Goal: Use online tool/utility: Utilize a website feature to perform a specific function

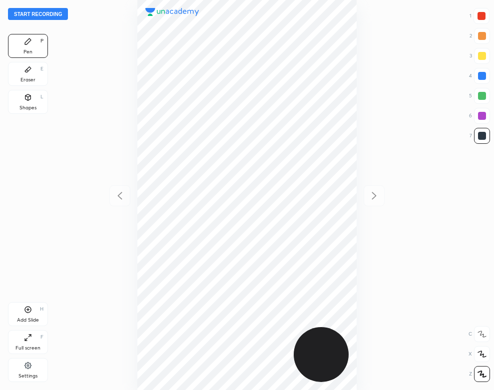
scroll to position [390, 334]
click at [20, 369] on div "Settings" at bounding box center [28, 370] width 40 height 24
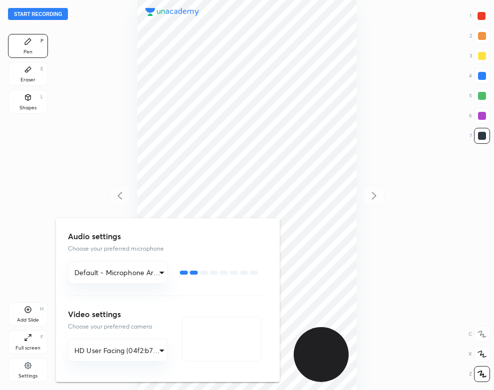
click at [72, 160] on div at bounding box center [247, 195] width 494 height 390
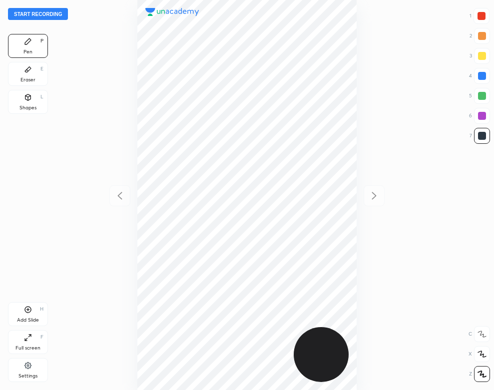
click at [60, 14] on button "Start recording" at bounding box center [38, 14] width 60 height 12
click at [481, 14] on div at bounding box center [481, 16] width 8 height 8
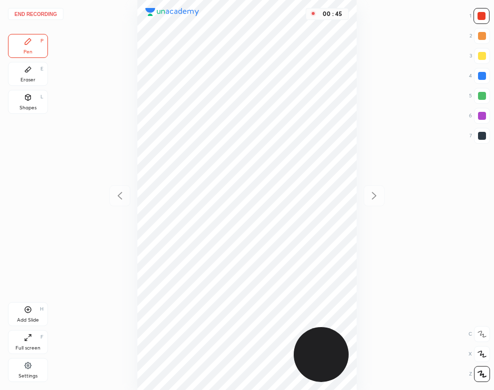
click at [30, 78] on div "Eraser" at bounding box center [27, 79] width 15 height 5
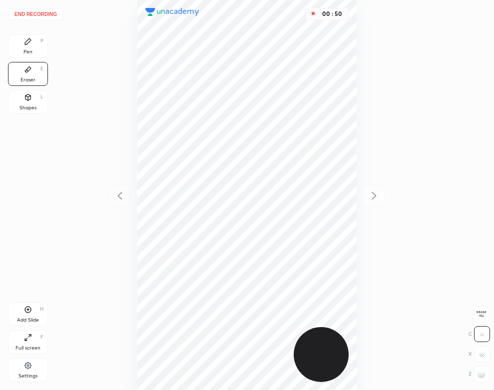
click at [24, 47] on div "Pen P" at bounding box center [28, 46] width 40 height 24
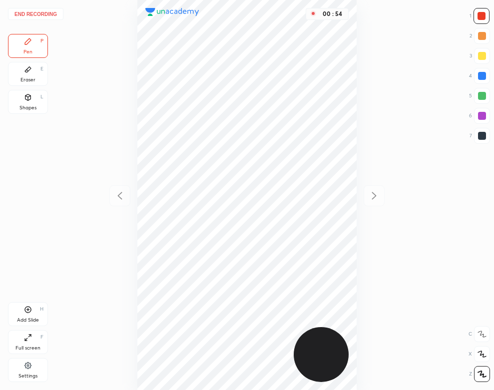
click at [32, 71] on div "Eraser E" at bounding box center [28, 74] width 40 height 24
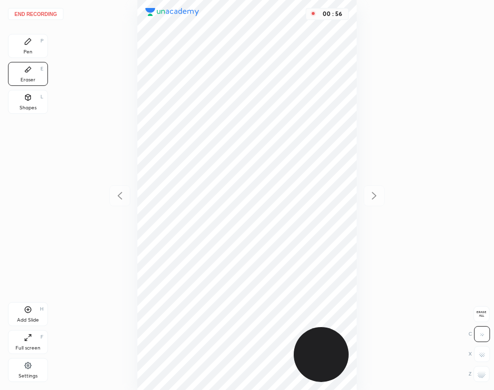
click at [36, 44] on div "Pen P" at bounding box center [28, 46] width 40 height 24
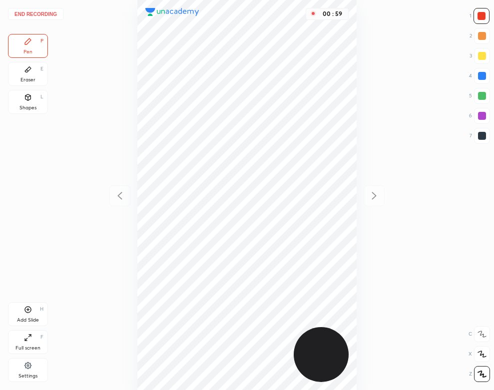
click at [31, 67] on icon at bounding box center [28, 69] width 8 height 8
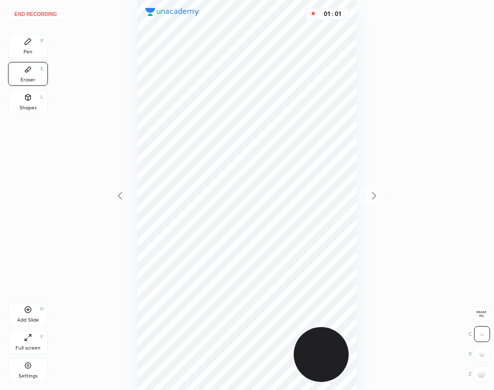
click at [34, 47] on div "Pen P" at bounding box center [28, 46] width 40 height 24
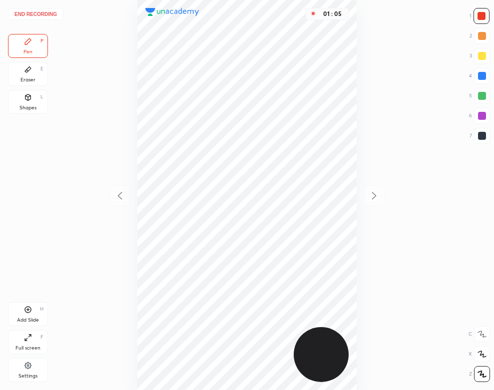
click at [17, 76] on div "Eraser E" at bounding box center [28, 74] width 40 height 24
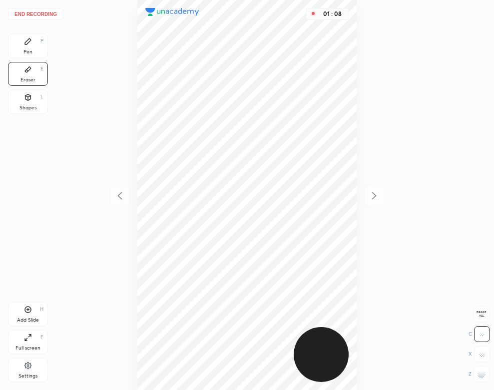
click at [27, 51] on div "Pen" at bounding box center [27, 51] width 9 height 5
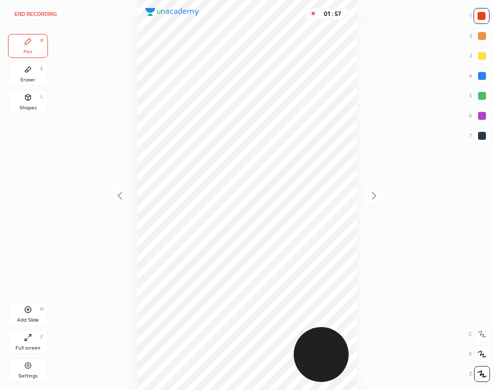
click at [40, 315] on div "Add Slide H" at bounding box center [28, 314] width 40 height 24
click at [478, 75] on div at bounding box center [482, 76] width 8 height 8
click at [356, 89] on div "02 : 25" at bounding box center [247, 195] width 334 height 390
click at [357, 95] on div "02 : 25" at bounding box center [247, 195] width 334 height 390
click at [26, 104] on div "Shapes L" at bounding box center [28, 102] width 40 height 24
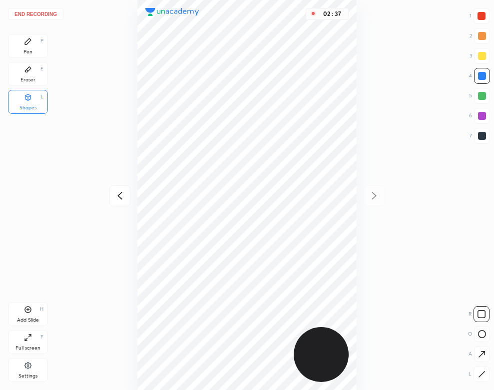
click at [28, 49] on div "Pen" at bounding box center [27, 51] width 9 height 5
click at [39, 14] on button "End recording" at bounding box center [35, 14] width 55 height 12
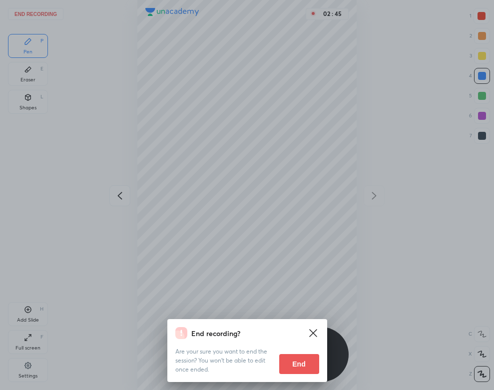
click at [306, 365] on button "End" at bounding box center [299, 364] width 40 height 20
